Goal: Task Accomplishment & Management: Manage account settings

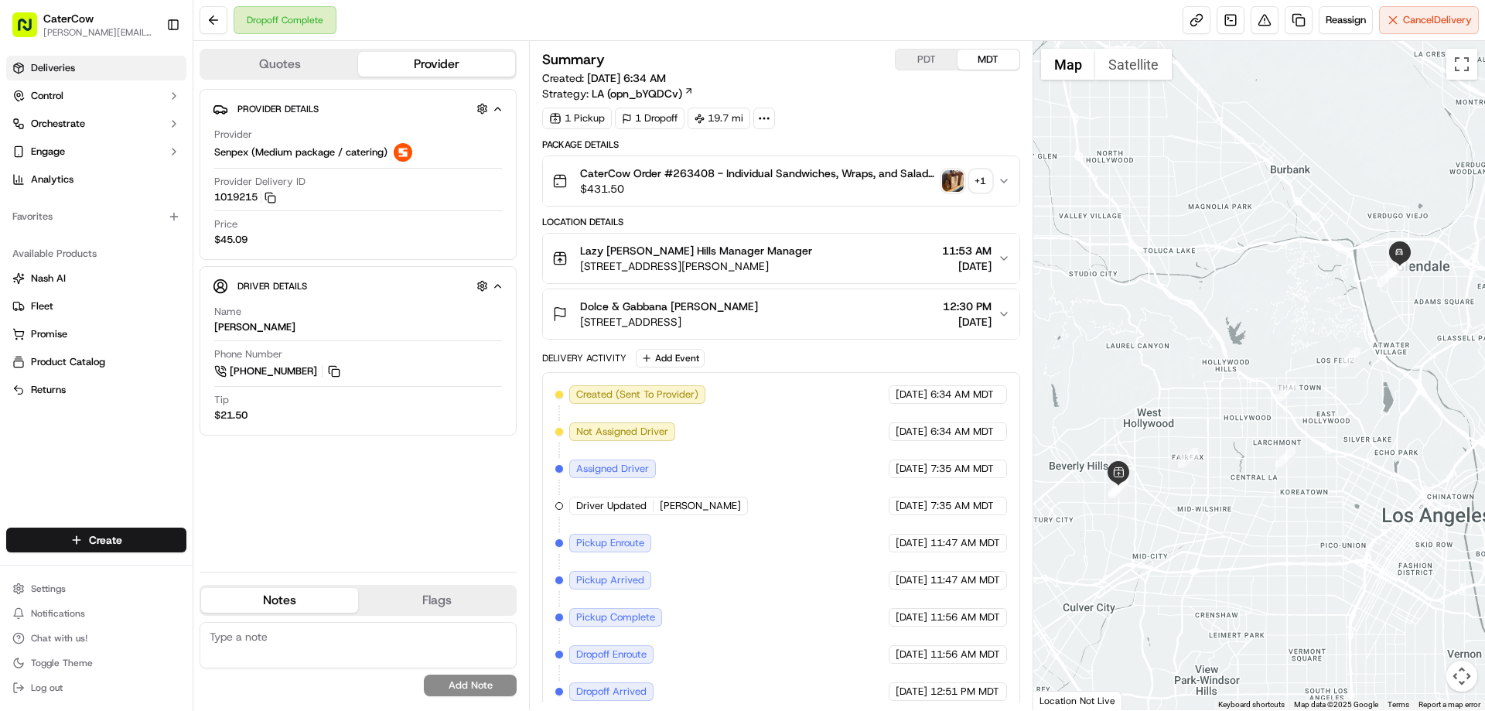
click at [92, 64] on link "Deliveries" at bounding box center [96, 68] width 180 height 25
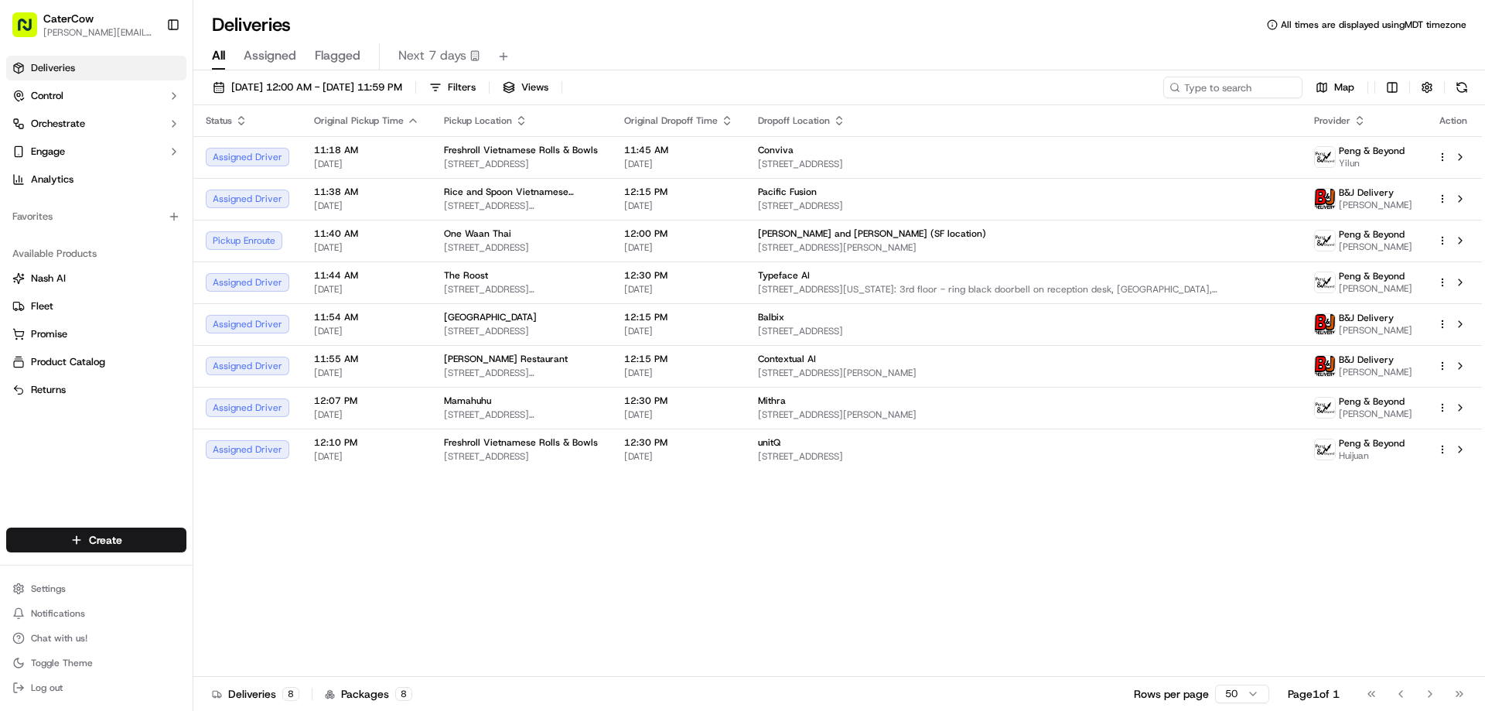
click at [1337, 125] on span "Provider" at bounding box center [1332, 120] width 36 height 12
click at [1361, 122] on icon "button" at bounding box center [1360, 120] width 12 height 12
click at [1364, 142] on button "Provider (A-Z)" at bounding box center [1361, 140] width 105 height 19
